Goal: Transaction & Acquisition: Purchase product/service

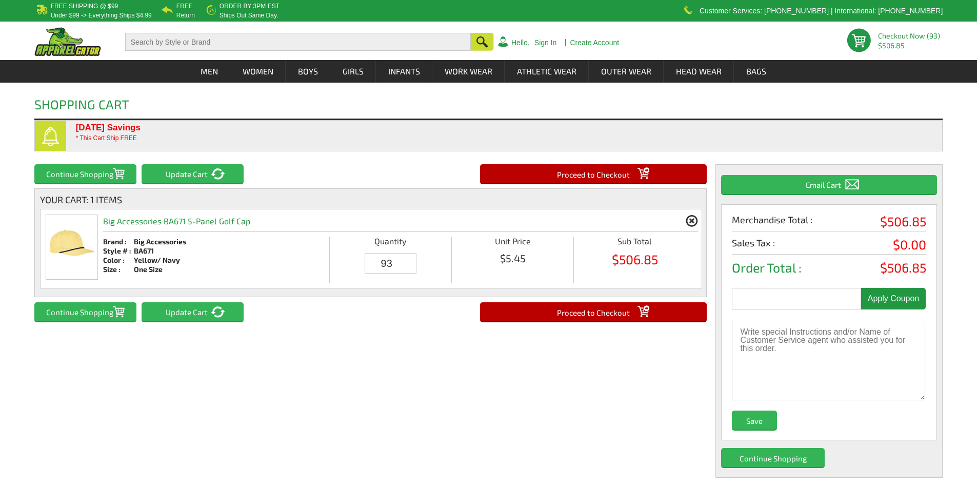
click at [582, 306] on input "Proceed to Checkout" at bounding box center [593, 311] width 227 height 19
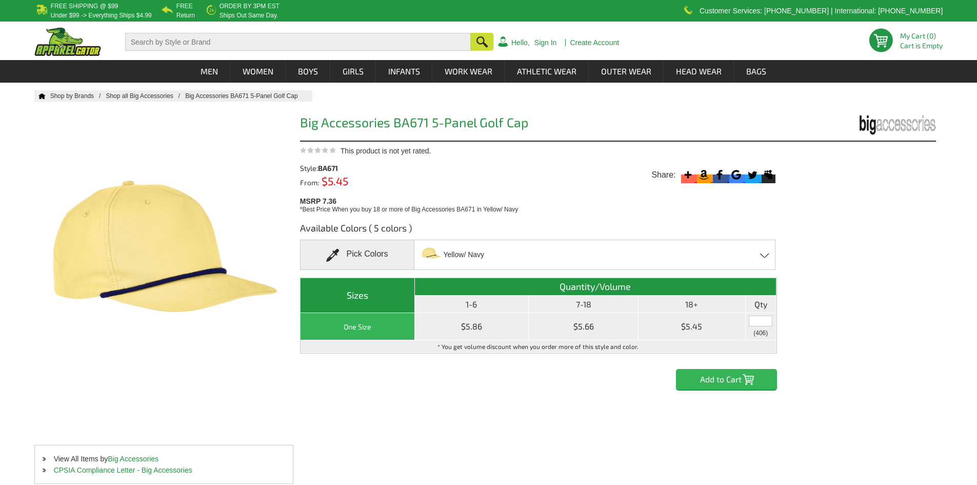
click at [765, 325] on input "text" at bounding box center [761, 320] width 24 height 11
type input "93"
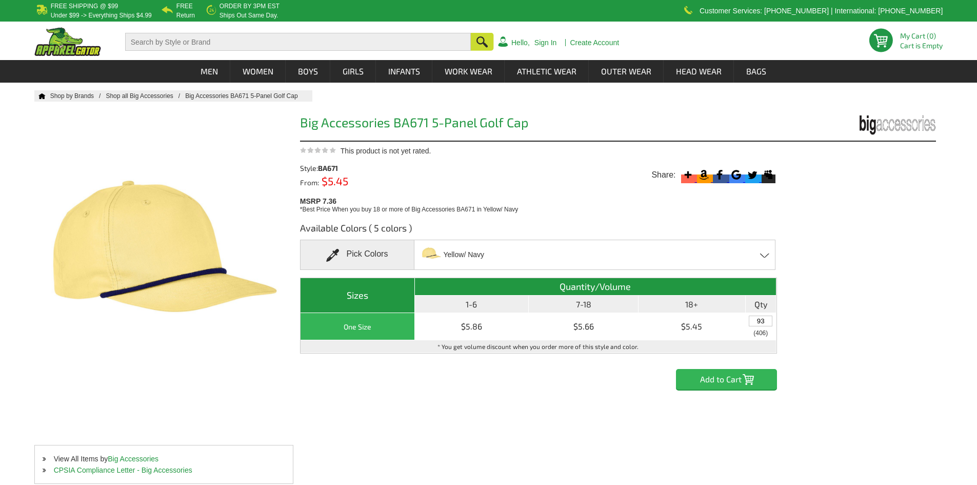
click at [723, 374] on input "Add to Cart" at bounding box center [726, 379] width 101 height 21
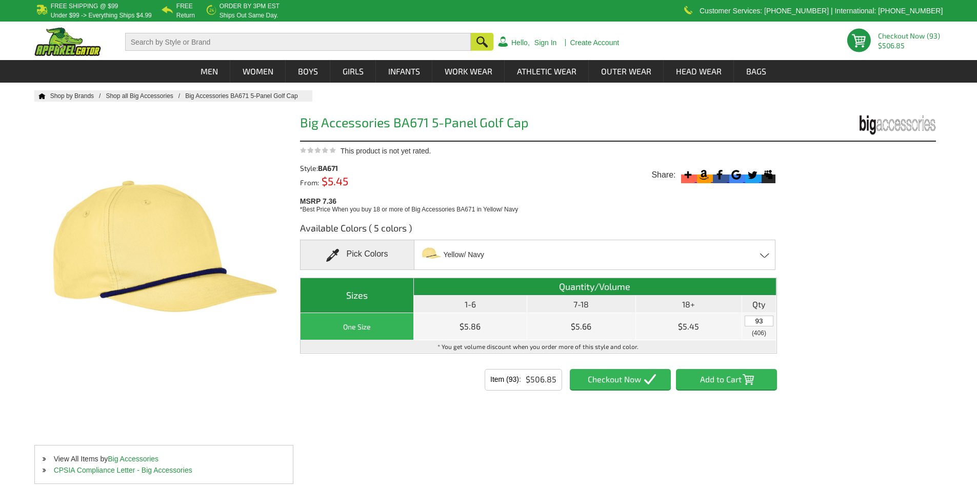
click at [600, 379] on input "Item (93)" at bounding box center [620, 379] width 101 height 21
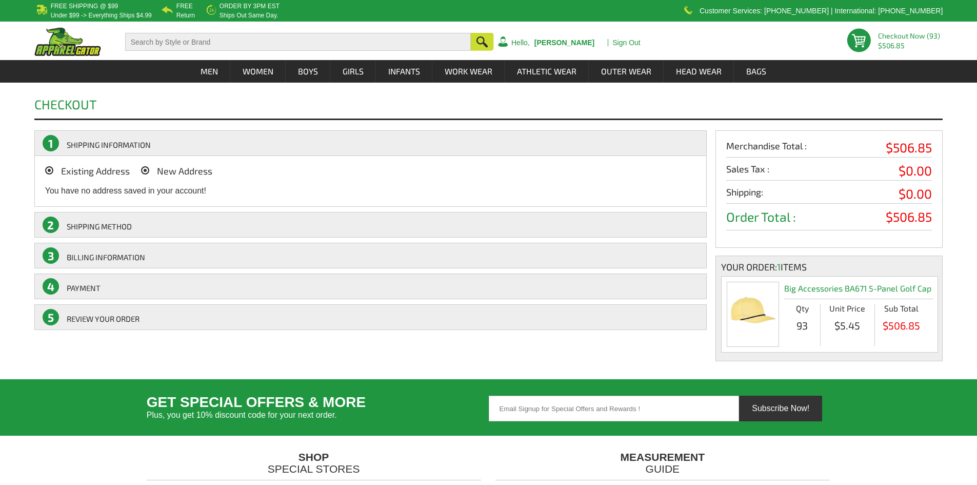
click at [167, 172] on span "New Address" at bounding box center [184, 170] width 55 height 11
click at [160, 168] on input "New Address" at bounding box center [160, 168] width 0 height 0
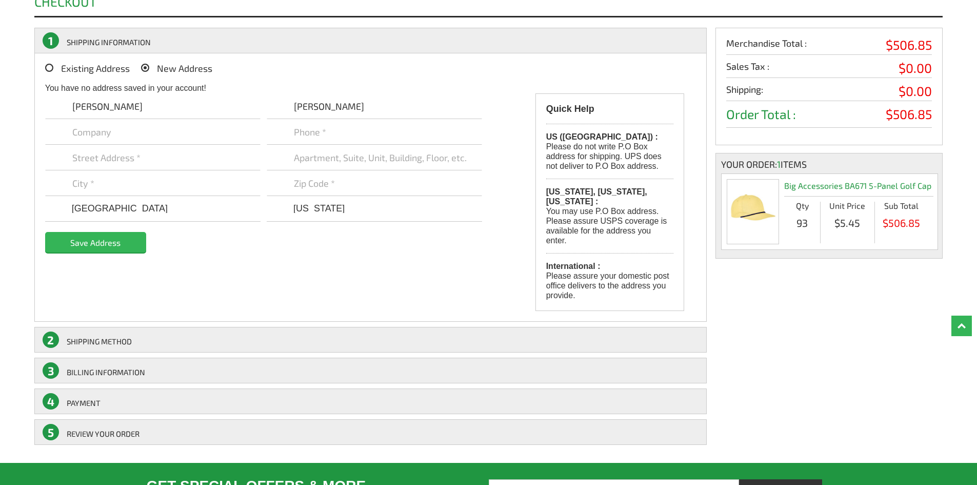
scroll to position [51, 0]
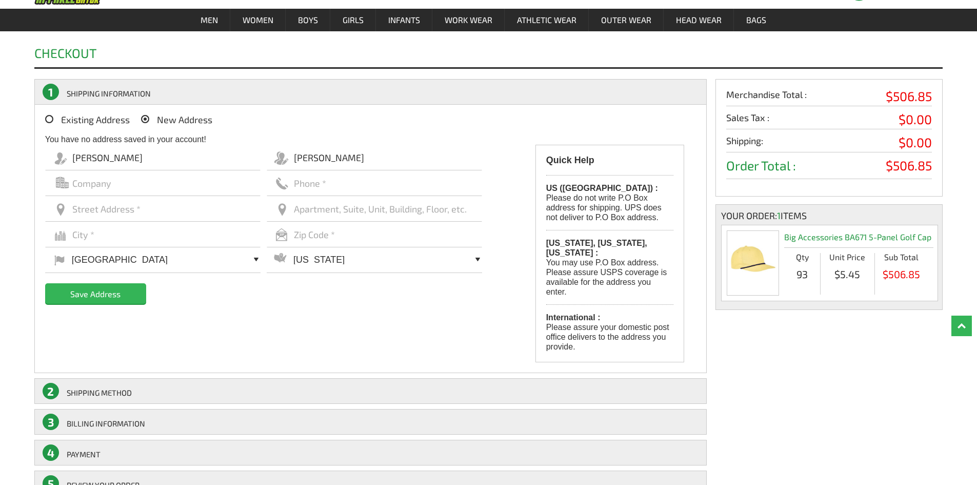
drag, startPoint x: 128, startPoint y: 156, endPoint x: 16, endPoint y: 147, distance: 112.2
click at [17, 147] on div "Checkout Placing your order.. Please wait Please wait... 1 SHIPPING INFORMATION…" at bounding box center [488, 266] width 977 height 470
paste input "Amanda"
type input "Amanda"
drag, startPoint x: 329, startPoint y: 161, endPoint x: 274, endPoint y: 156, distance: 55.0
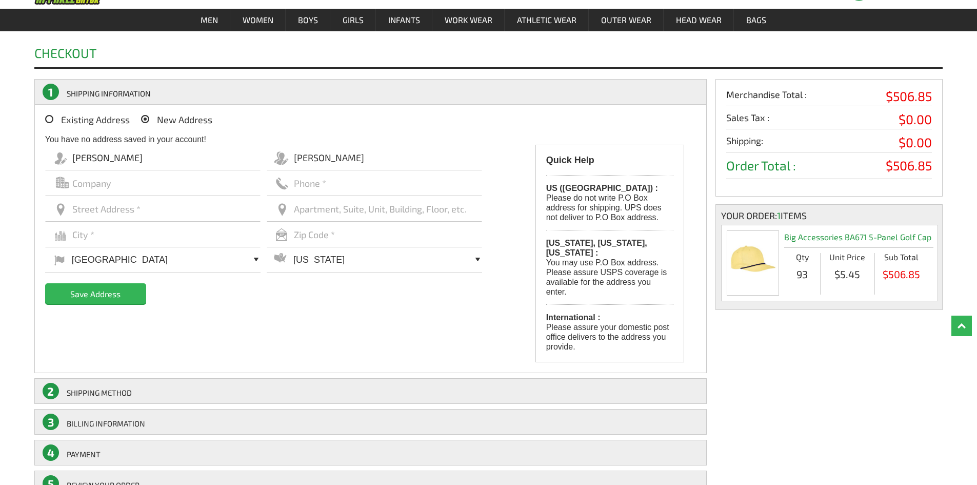
click at [274, 156] on input "Timek" at bounding box center [374, 158] width 215 height 26
type input "Wall"
click at [123, 209] on input "text" at bounding box center [152, 209] width 215 height 26
paste input "TrueTimber Outdoors"
type input "TrueTimber Outdoors"
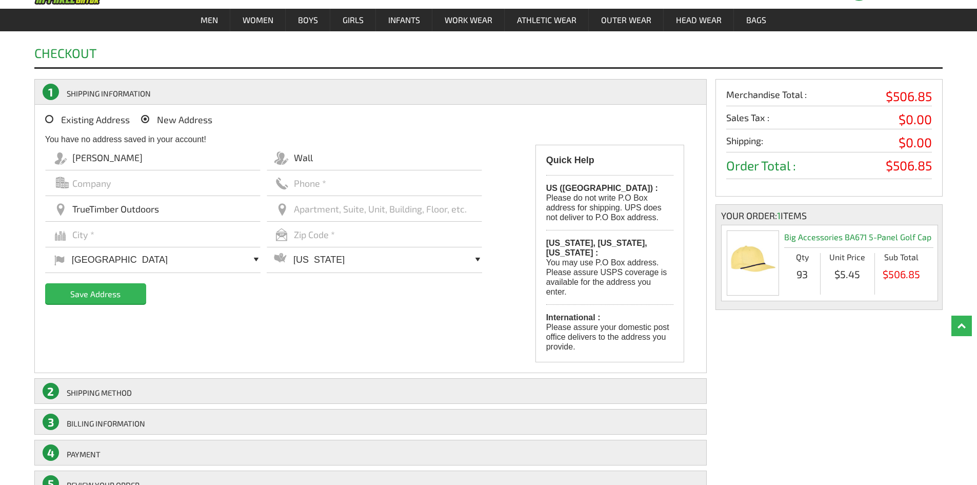
click at [103, 189] on input "text" at bounding box center [152, 183] width 215 height 26
paste input "TrueTimber Outdoors"
type input "TrueTimber Outdoors"
click at [95, 207] on input "TrueTimber Outdoors" at bounding box center [152, 209] width 215 height 26
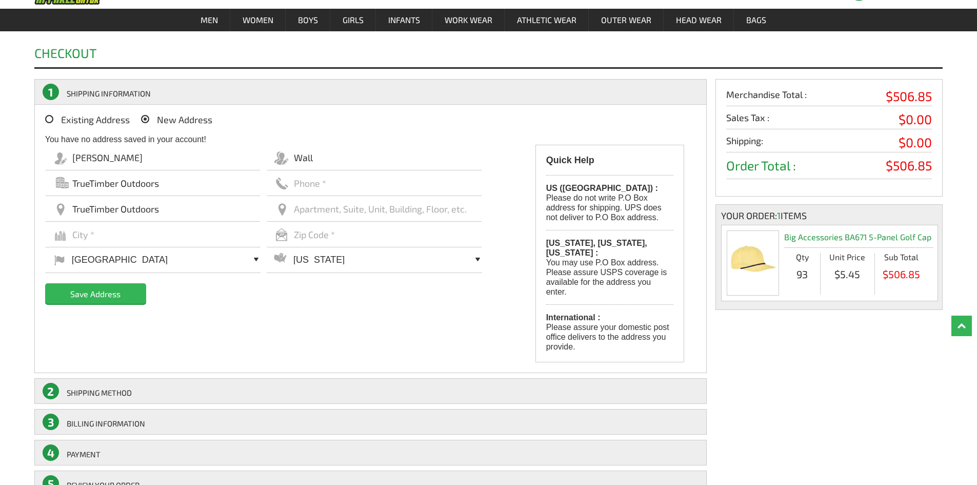
click at [95, 207] on input "TrueTimber Outdoors" at bounding box center [152, 209] width 215 height 26
click at [325, 188] on input "text" at bounding box center [374, 183] width 215 height 26
paste input "[PHONE_NUMBER]"
type input "[PHONE_NUMBER]"
click at [331, 207] on input "text" at bounding box center [374, 209] width 215 height 26
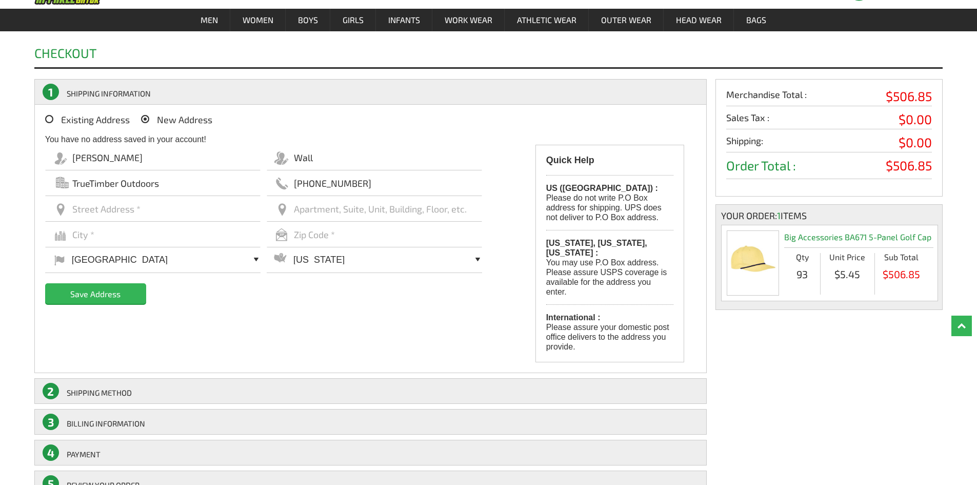
paste input "[STREET_ADDRESS]"
type input "[STREET_ADDRESS]"
drag, startPoint x: 381, startPoint y: 211, endPoint x: 267, endPoint y: 201, distance: 113.9
click at [267, 201] on input "[STREET_ADDRESS]" at bounding box center [374, 209] width 215 height 26
click at [216, 210] on input "text" at bounding box center [152, 209] width 215 height 26
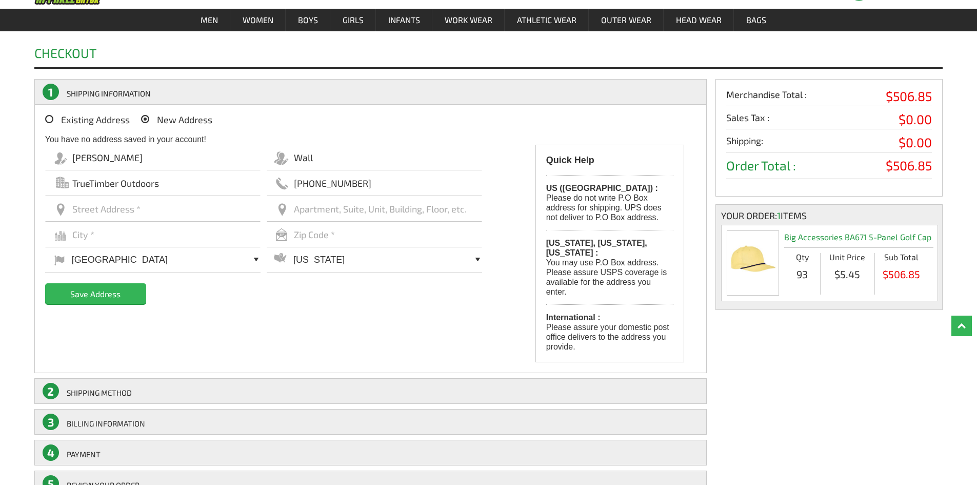
paste input "[STREET_ADDRESS]"
type input "[STREET_ADDRESS]"
click at [103, 238] on input "text" at bounding box center [152, 235] width 215 height 26
paste input "[PERSON_NAME]"
type input "[PERSON_NAME]"
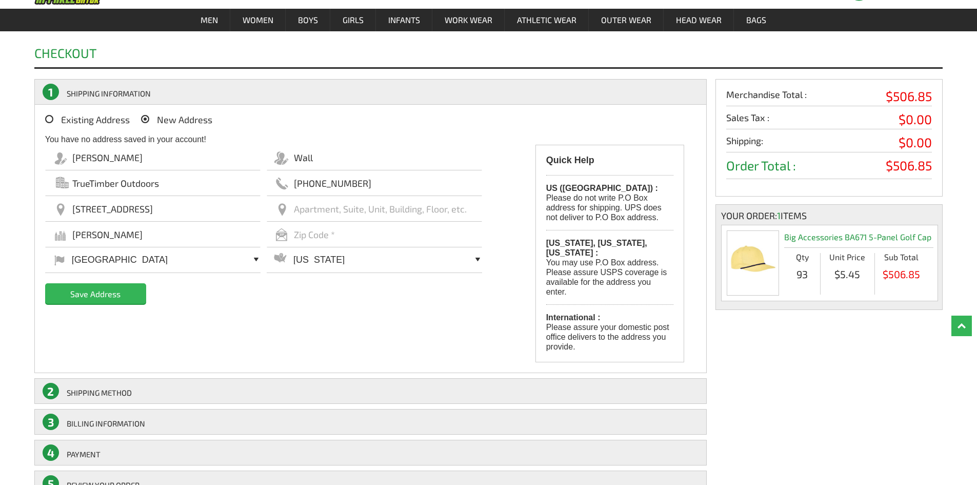
click at [343, 236] on input "text" at bounding box center [374, 235] width 215 height 26
click at [346, 263] on select "[US_STATE] [US_STATE] [US_STATE] [US_STATE] [US_STATE] [US_STATE] [US_STATE] [U…" at bounding box center [374, 259] width 215 height 27
select select "SC"
click at [267, 246] on select "[US_STATE] [US_STATE] [US_STATE] [US_STATE] [US_STATE] [US_STATE] [US_STATE] [U…" at bounding box center [374, 259] width 215 height 27
click at [311, 231] on input "text" at bounding box center [374, 235] width 215 height 26
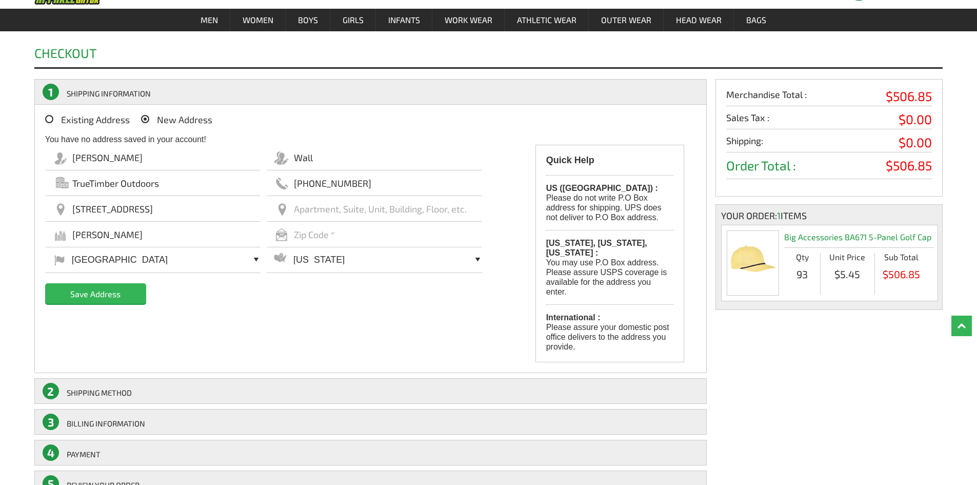
paste input "29349"
type input "29349"
click at [89, 291] on input "Save Address" at bounding box center [95, 293] width 101 height 21
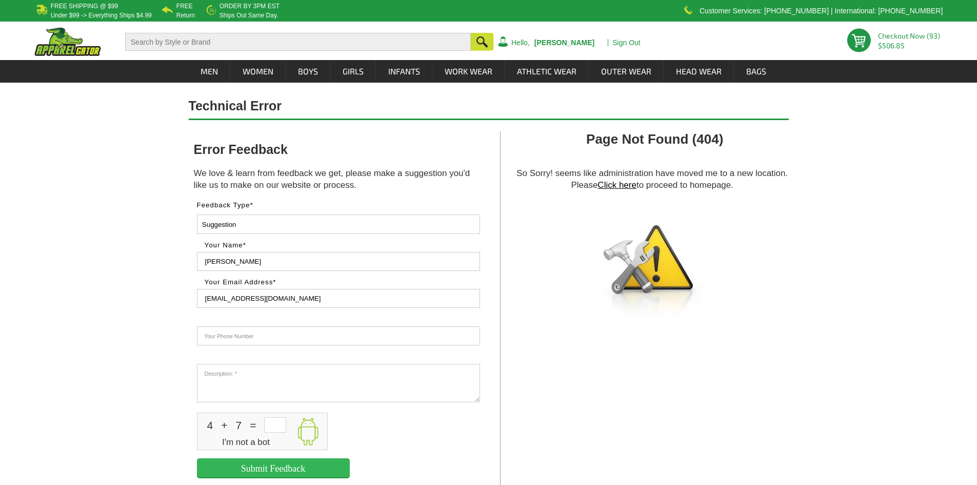
click at [898, 48] on span "$506.85" at bounding box center [910, 45] width 65 height 7
click at [891, 36] on link "Checkout Now (93)" at bounding box center [909, 35] width 62 height 9
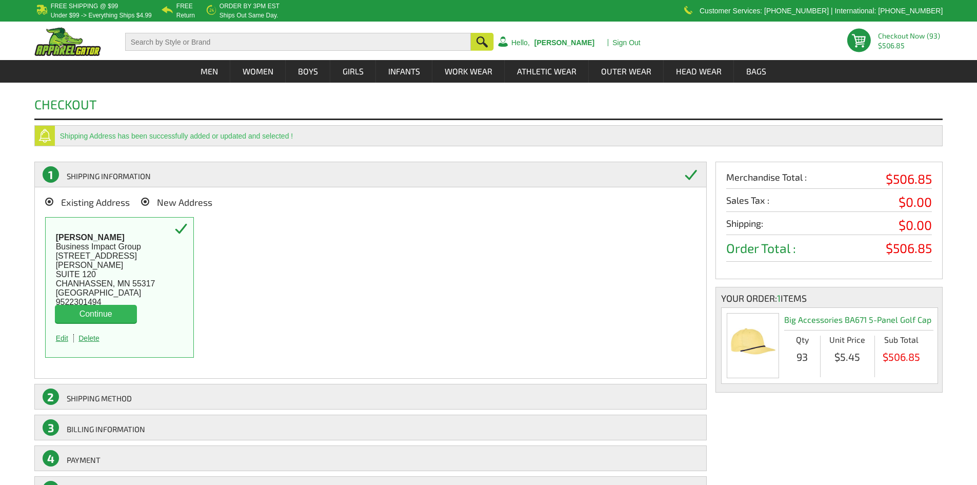
click at [158, 204] on span "New Address" at bounding box center [184, 201] width 55 height 11
click at [160, 199] on input "New Address" at bounding box center [160, 199] width 0 height 0
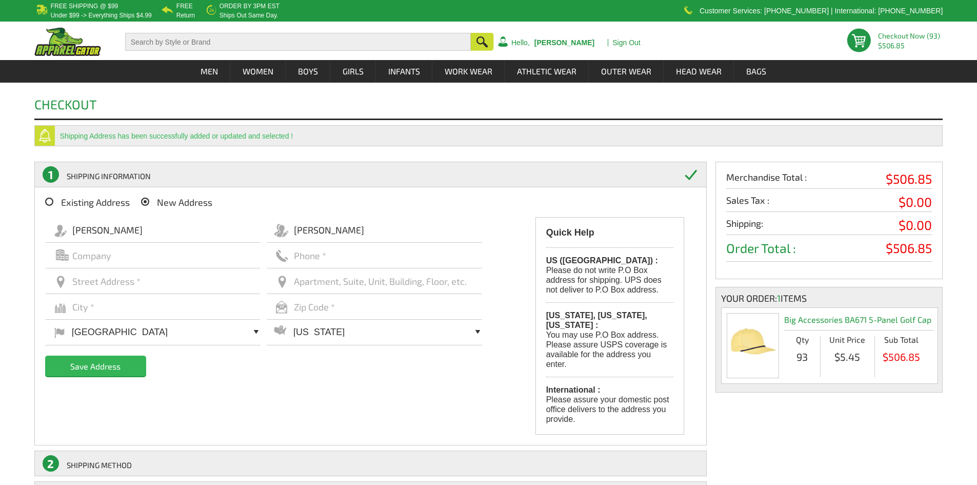
click at [114, 262] on input "text" at bounding box center [152, 256] width 215 height 26
click at [103, 258] on input "text" at bounding box center [152, 256] width 215 height 26
paste input "TrueTimber Outdoors"
type input "TrueTimber Outdoors"
click at [321, 255] on input "text" at bounding box center [374, 256] width 215 height 26
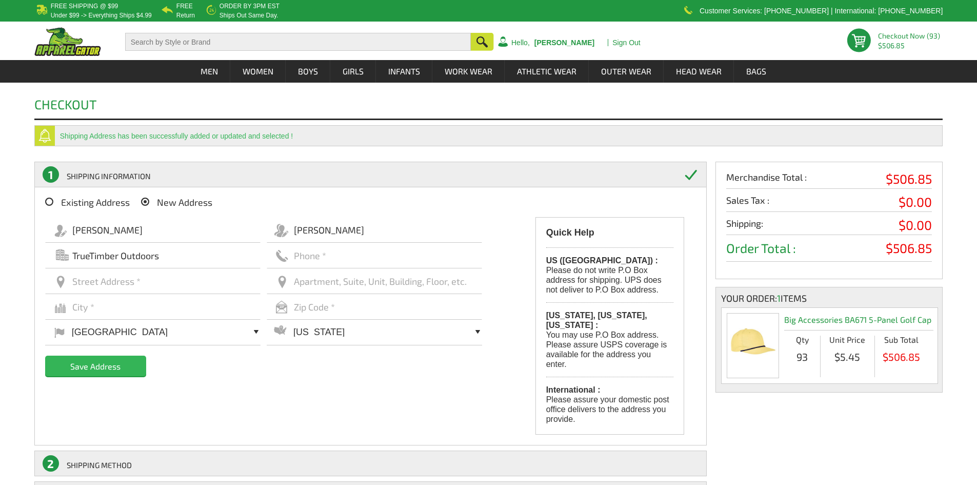
paste input "[PHONE_NUMBER]"
type input "[PHONE_NUMBER]"
click at [108, 281] on input "text" at bounding box center [152, 281] width 215 height 26
paste input "[STREET_ADDRESS]"
type input "[STREET_ADDRESS]"
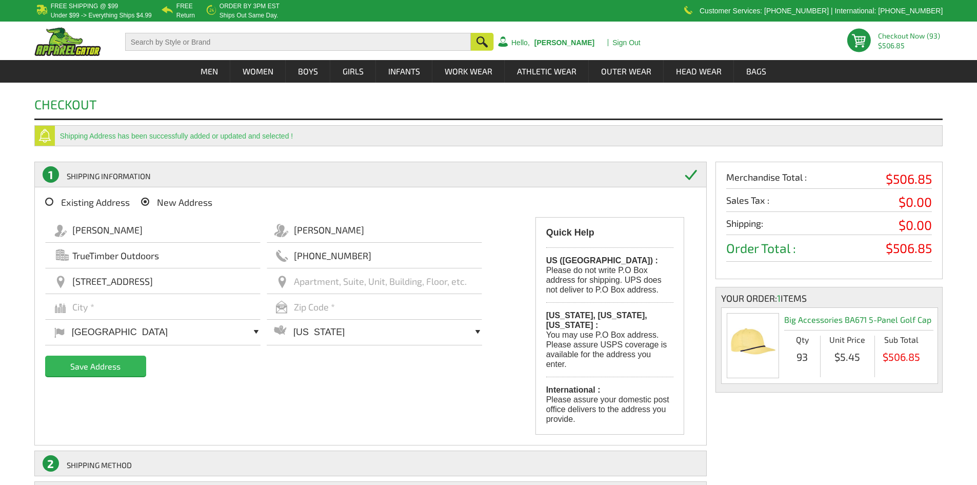
click at [102, 310] on input "text" at bounding box center [152, 307] width 215 height 26
click at [148, 310] on input "text" at bounding box center [152, 307] width 215 height 26
paste input "[PERSON_NAME]"
type input "[PERSON_NAME]"
click at [353, 307] on input "text" at bounding box center [374, 307] width 215 height 26
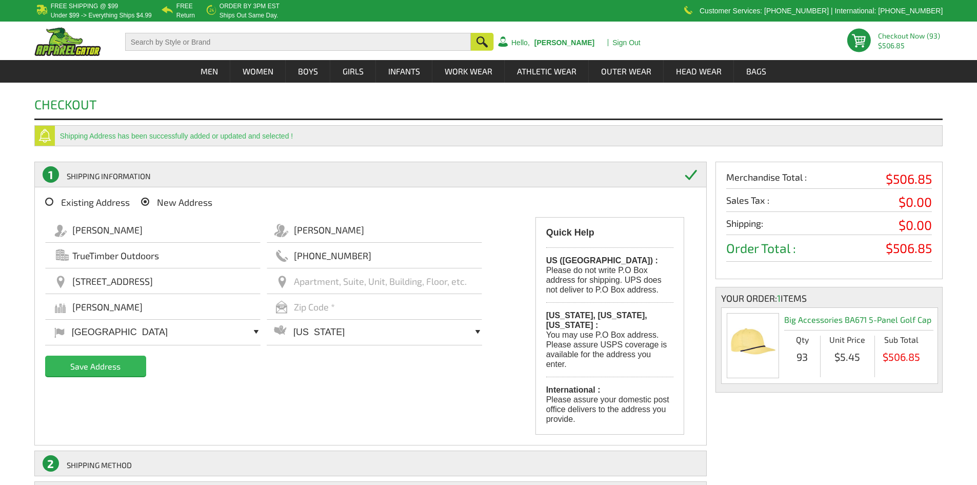
paste input "29349"
type input "29349"
click at [342, 330] on select "[US_STATE] [US_STATE] [US_STATE] [US_STATE] [US_STATE] [US_STATE] [US_STATE] [U…" at bounding box center [374, 332] width 215 height 27
select select "SC"
click at [267, 319] on select "[US_STATE] [US_STATE] [US_STATE] [US_STATE] [US_STATE] [US_STATE] [US_STATE] [U…" at bounding box center [374, 332] width 215 height 27
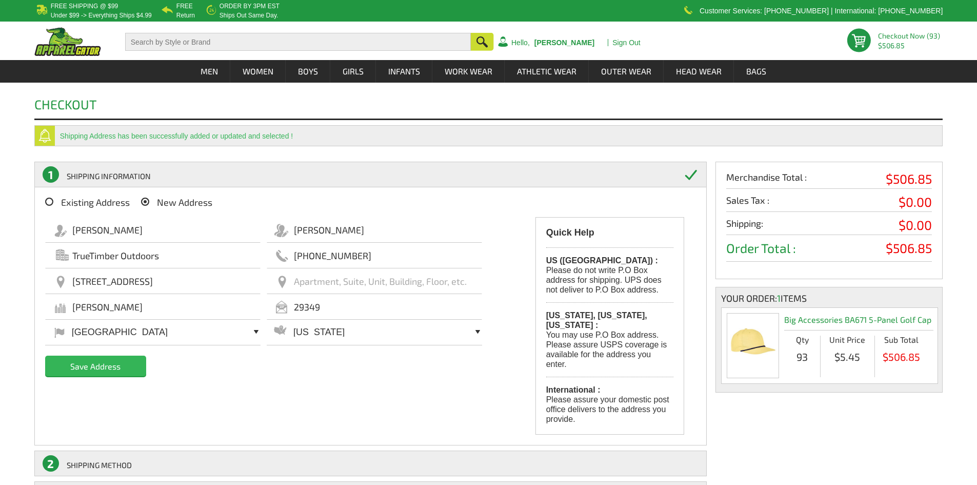
click at [111, 364] on input "Save Address" at bounding box center [95, 365] width 101 height 21
